Goal: Find specific page/section: Find specific page/section

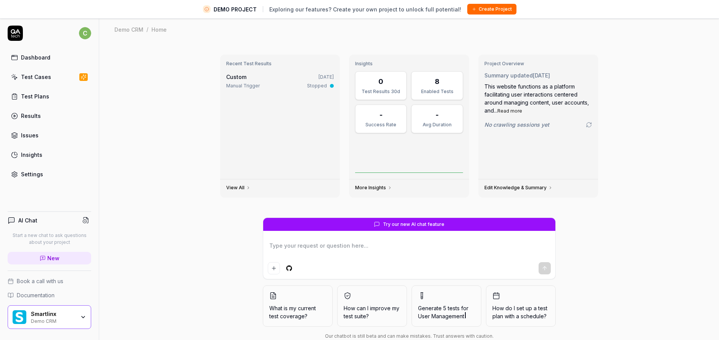
click at [53, 318] on div "Demo CRM" at bounding box center [53, 320] width 44 height 6
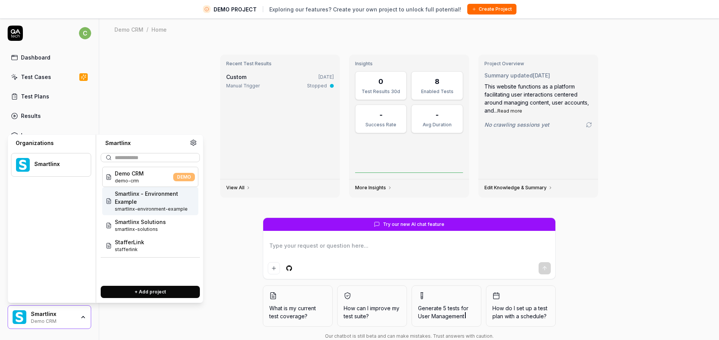
click at [141, 195] on span "Smartlinx - Environment Example" at bounding box center [155, 198] width 80 height 16
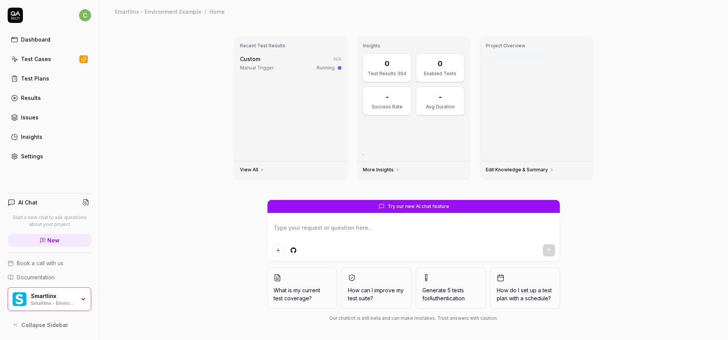
click at [79, 295] on div "Smartlinx Smartlinx - Environment Example" at bounding box center [55, 299] width 49 height 13
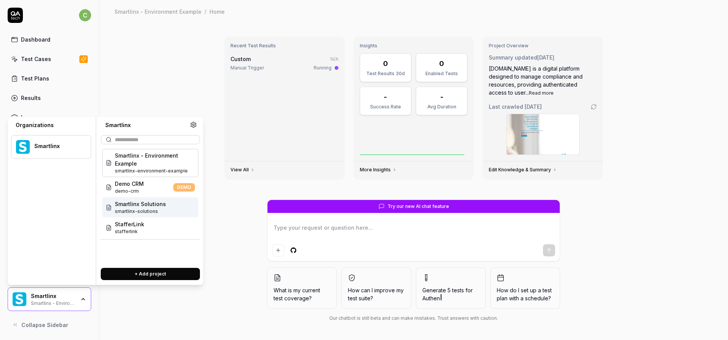
click at [153, 199] on div "Smartlinx Solutions smartlinx-solutions" at bounding box center [150, 207] width 96 height 20
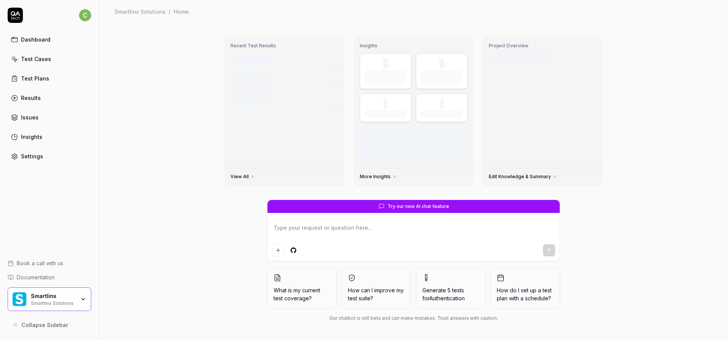
click at [35, 60] on div "Test Cases" at bounding box center [36, 59] width 30 height 8
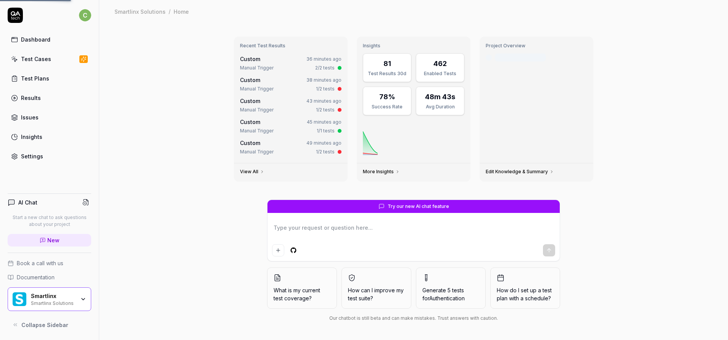
type textarea "*"
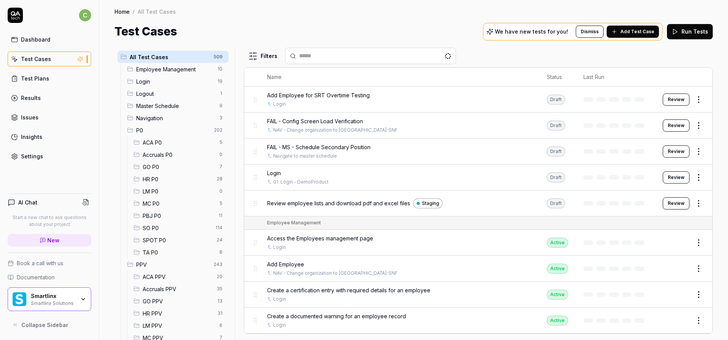
click at [156, 204] on span "MC P0" at bounding box center [179, 204] width 72 height 8
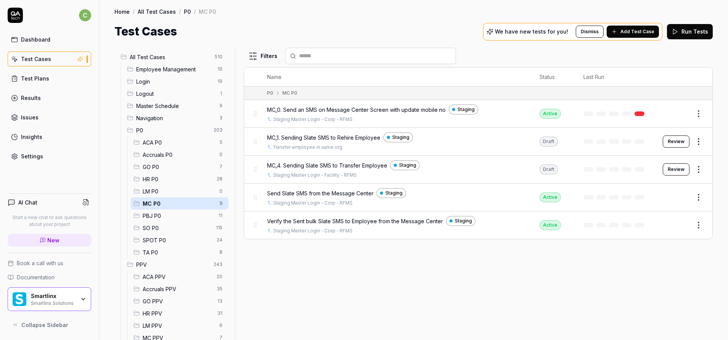
click at [152, 168] on span "GO P0" at bounding box center [179, 167] width 72 height 8
